Goal: Find specific page/section: Find specific page/section

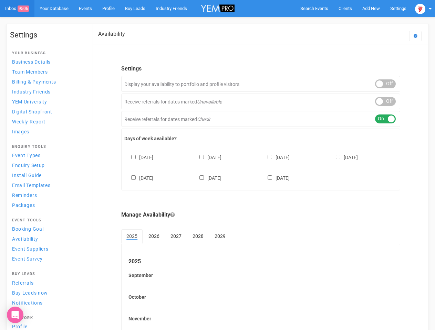
click at [217, 165] on div "[DATE] [DATE] [DATE] [DATE] [DATE] [DATE] [DATE]" at bounding box center [260, 164] width 273 height 41
click at [314, 8] on span "Search Events" at bounding box center [314, 8] width 28 height 5
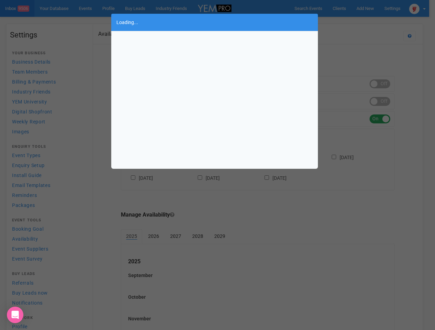
click at [371, 8] on div "Loading..." at bounding box center [217, 165] width 435 height 330
click at [355, 22] on div "Loading..." at bounding box center [217, 165] width 435 height 330
click at [423, 8] on div "Loading..." at bounding box center [217, 165] width 435 height 330
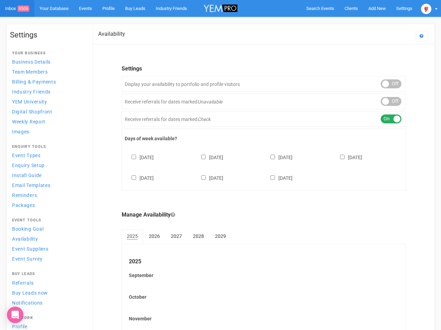
click at [385, 102] on div "ON OFF" at bounding box center [390, 101] width 21 height 9
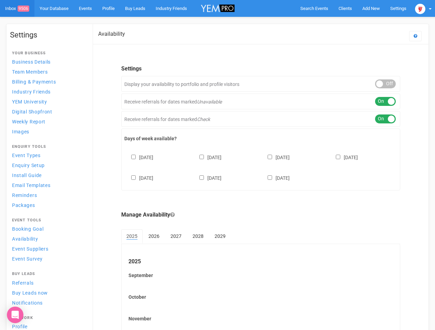
click at [385, 119] on div "ON OFF" at bounding box center [385, 119] width 21 height 9
click at [261, 167] on div "[DATE] [DATE] [DATE] [DATE] [DATE] [DATE] [DATE]" at bounding box center [260, 164] width 273 height 41
